Goal: Check status

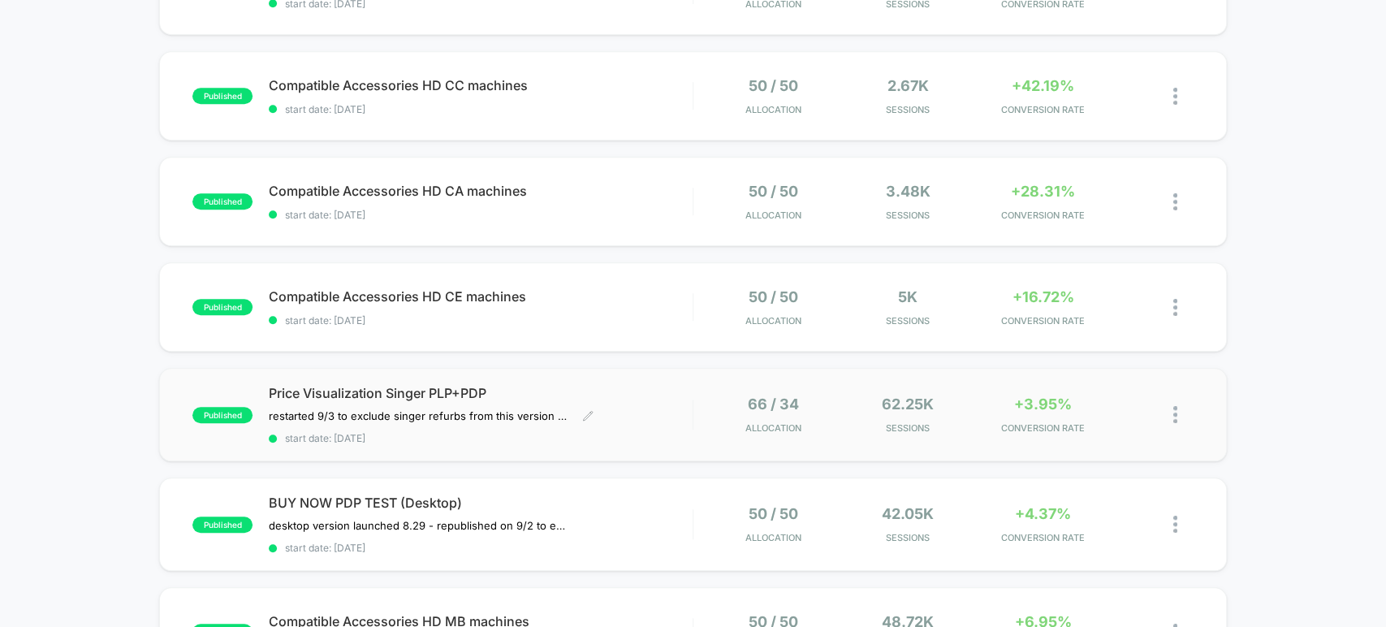
scroll to position [752, 0]
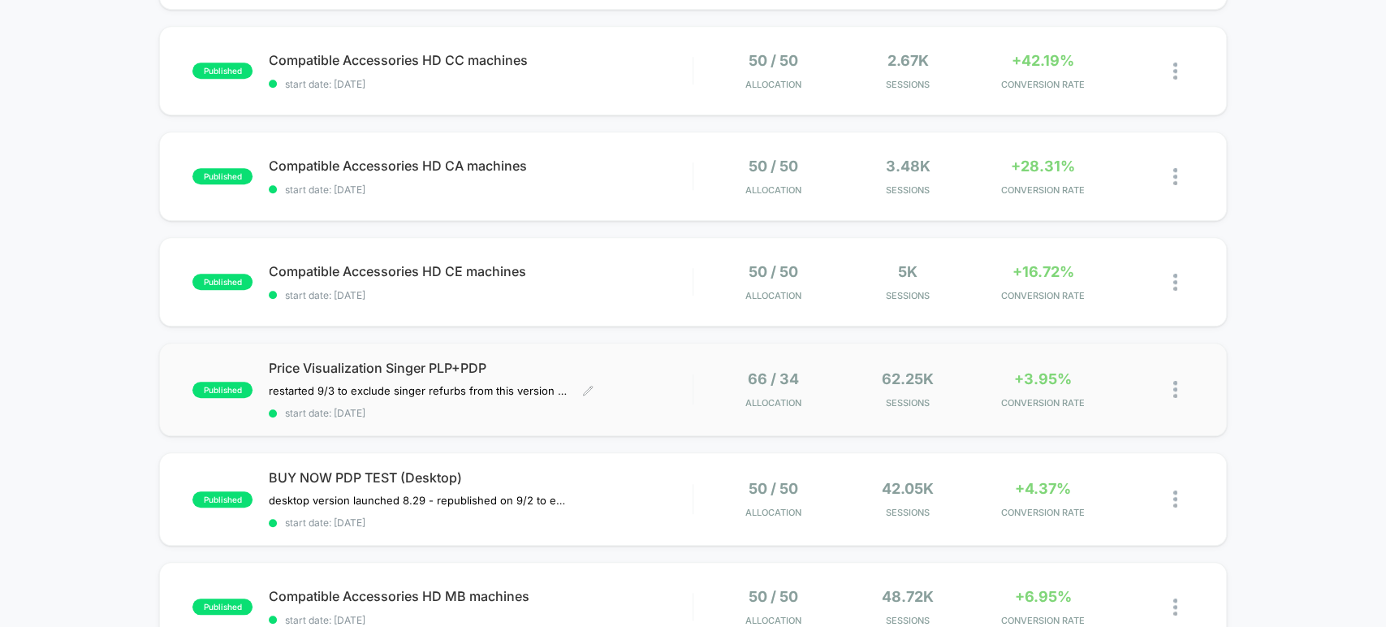
click at [585, 407] on span "start date: [DATE]" at bounding box center [480, 413] width 423 height 12
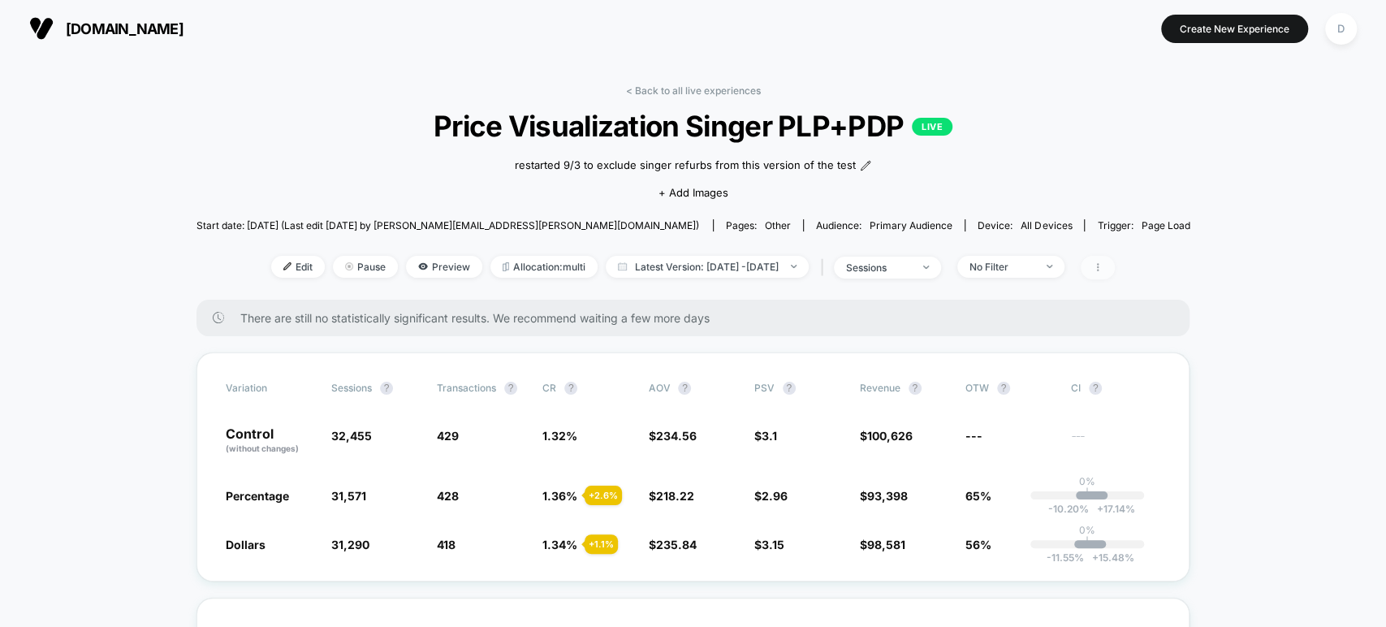
click at [1099, 263] on icon at bounding box center [1098, 267] width 2 height 8
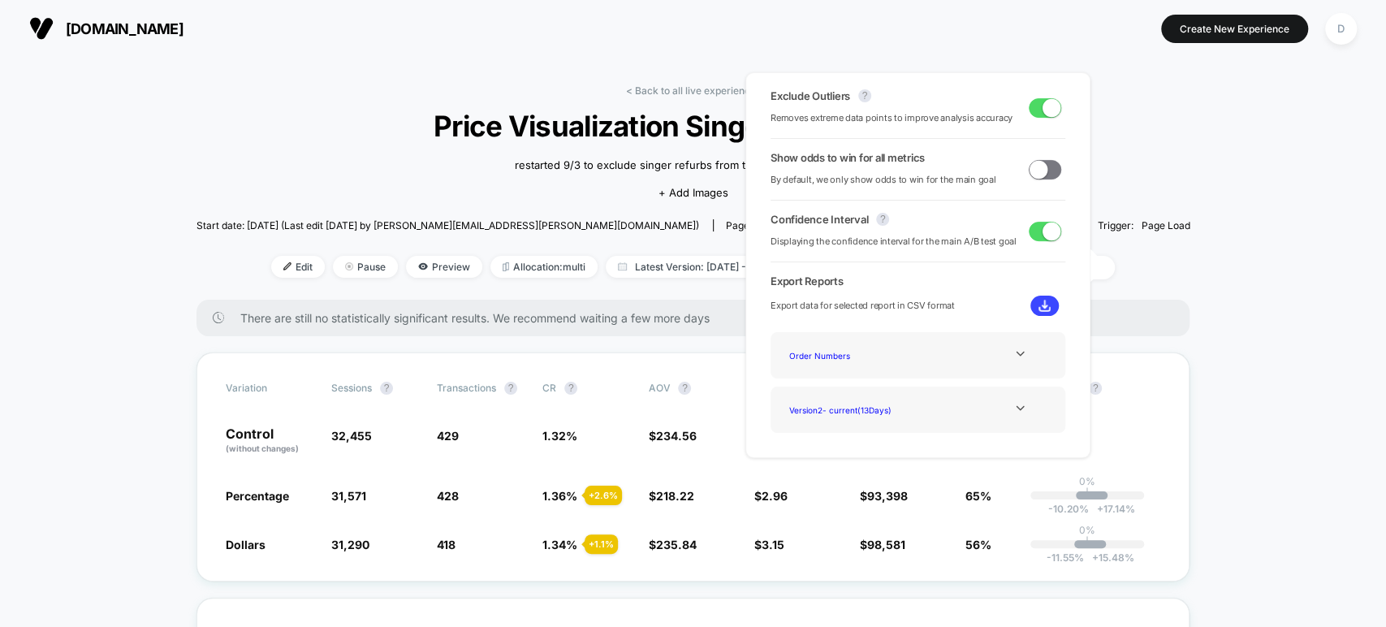
click at [1051, 300] on button at bounding box center [1045, 306] width 28 height 20
